Goal: Information Seeking & Learning: Learn about a topic

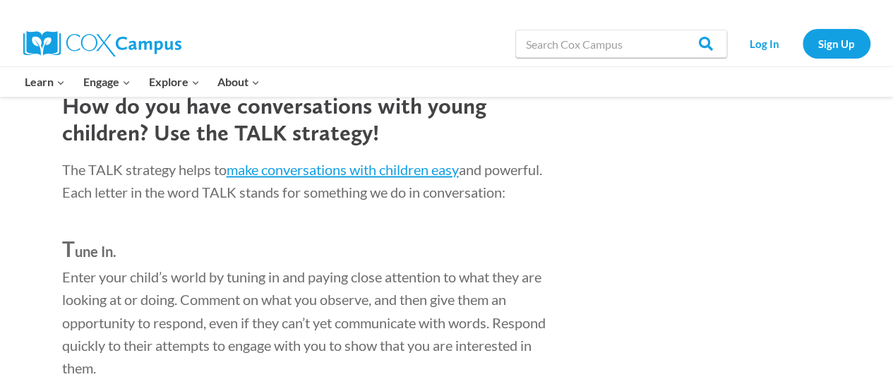
scroll to position [1004, 0]
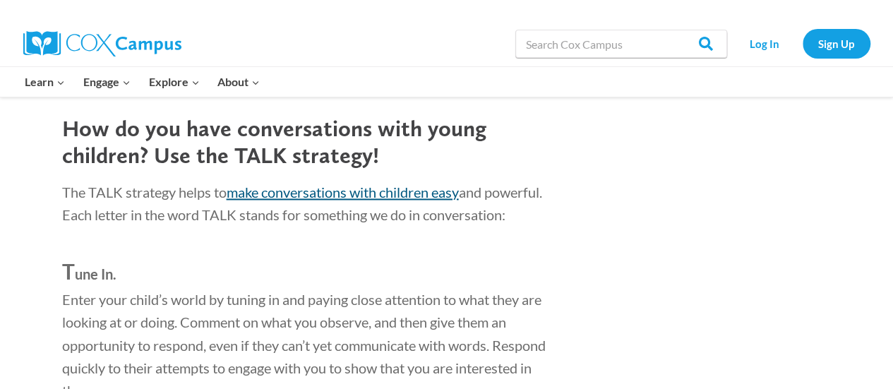
click at [432, 196] on link "make conversations with children easy" at bounding box center [343, 192] width 232 height 17
